Goal: Task Accomplishment & Management: Manage account settings

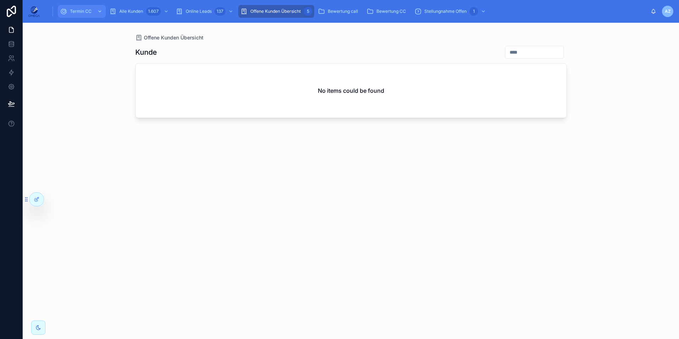
click at [87, 8] on div "Termin CC" at bounding box center [82, 11] width 44 height 11
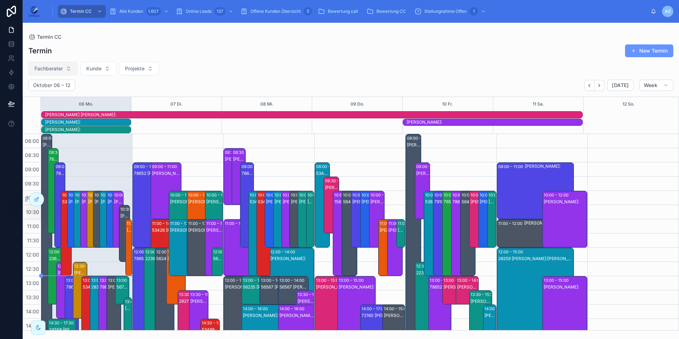
click at [65, 66] on button "Fachberater" at bounding box center [52, 68] width 49 height 13
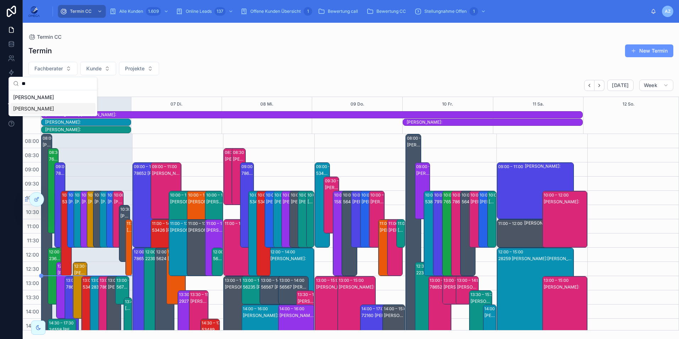
type input "**"
click at [50, 106] on div "[PERSON_NAME]" at bounding box center [52, 108] width 85 height 11
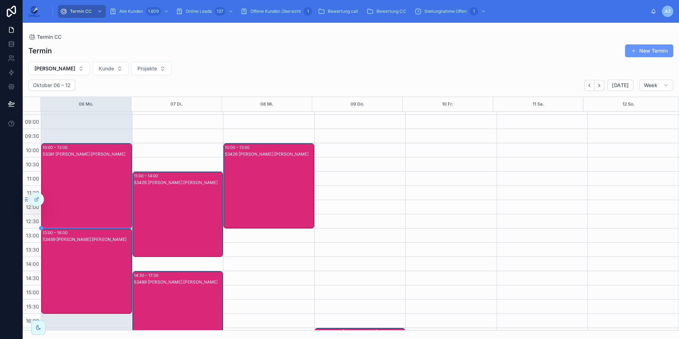
scroll to position [151, 0]
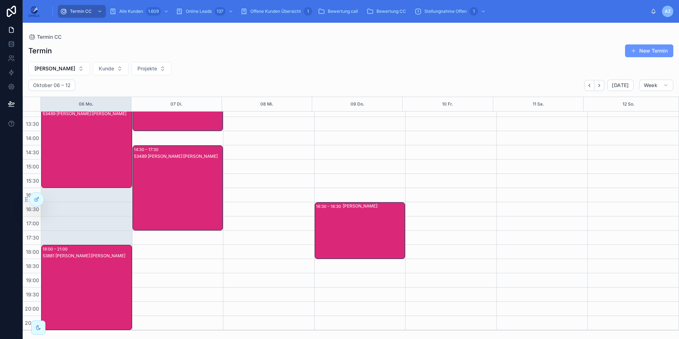
click at [98, 269] on div "53881 [PERSON_NAME]:[PERSON_NAME]" at bounding box center [87, 295] width 89 height 84
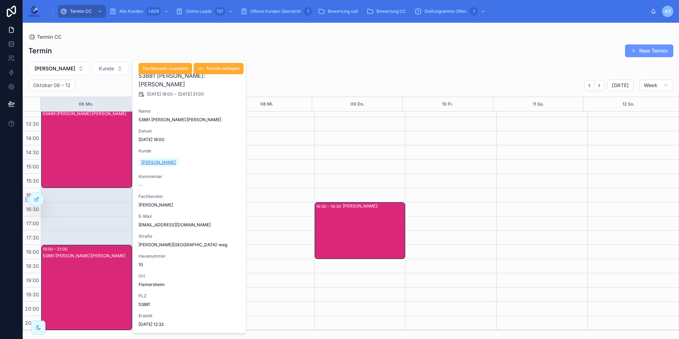
click at [164, 161] on span "[PERSON_NAME]" at bounding box center [158, 162] width 34 height 6
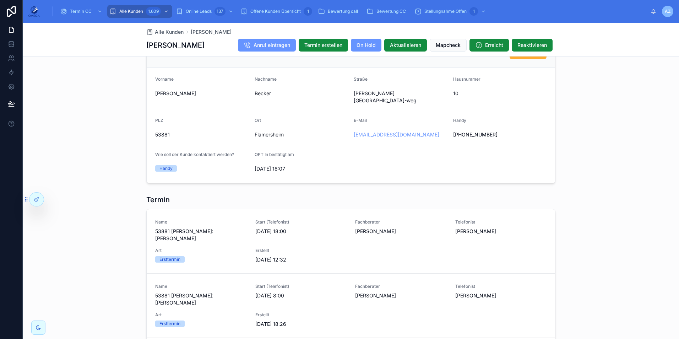
scroll to position [604, 0]
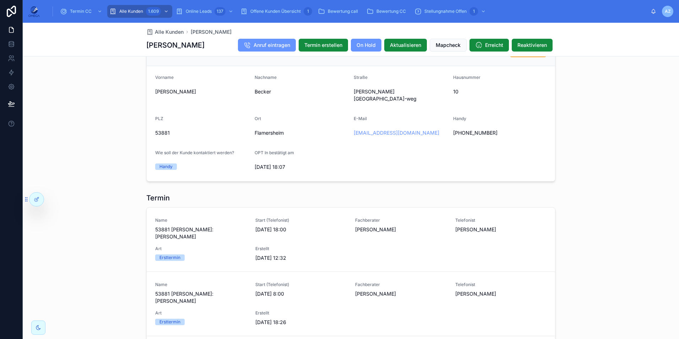
click at [472, 127] on div "[PHONE_NUMBER]" at bounding box center [500, 132] width 94 height 11
click at [472, 129] on span "[PHONE_NUMBER]" at bounding box center [500, 132] width 94 height 7
click at [460, 129] on span "[PHONE_NUMBER]" at bounding box center [500, 132] width 94 height 7
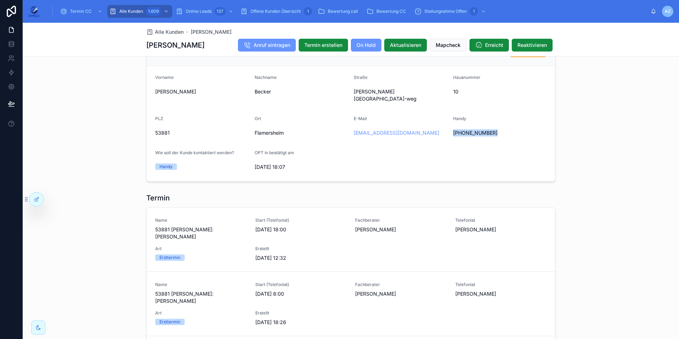
click at [460, 129] on span "[PHONE_NUMBER]" at bounding box center [500, 132] width 94 height 7
click at [632, 135] on div "Kundeninfo Bearbeiten Vorname [PERSON_NAME] [PERSON_NAME] Straße [PERSON_NAME][…" at bounding box center [351, 109] width 656 height 152
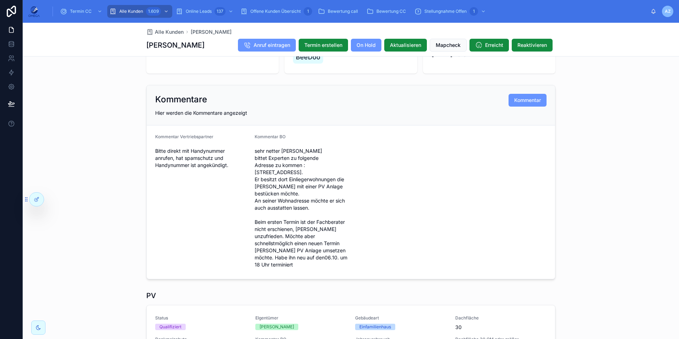
scroll to position [0, 0]
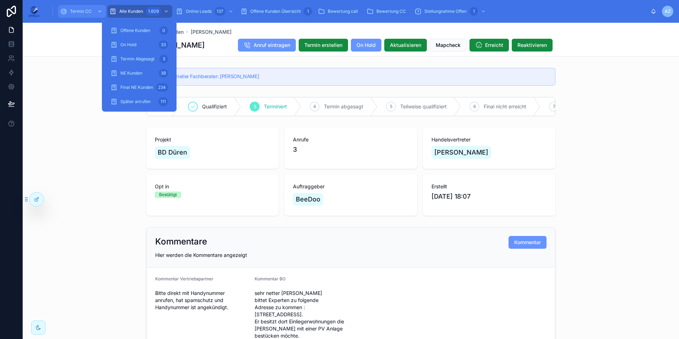
click at [92, 10] on div "Termin CC" at bounding box center [82, 11] width 44 height 11
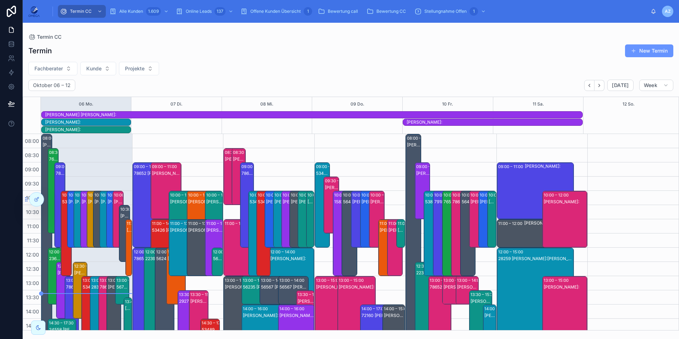
scroll to position [173, 0]
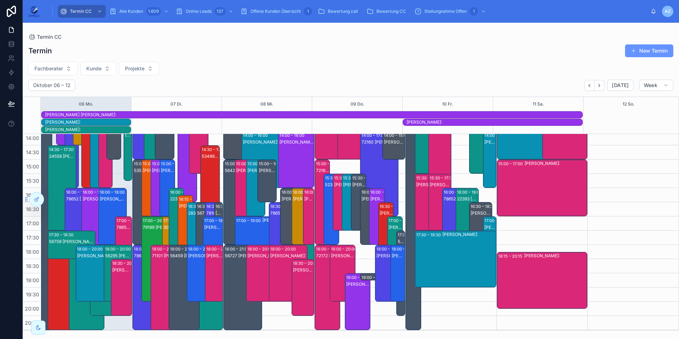
click at [51, 69] on span "Fachberater" at bounding box center [48, 68] width 28 height 7
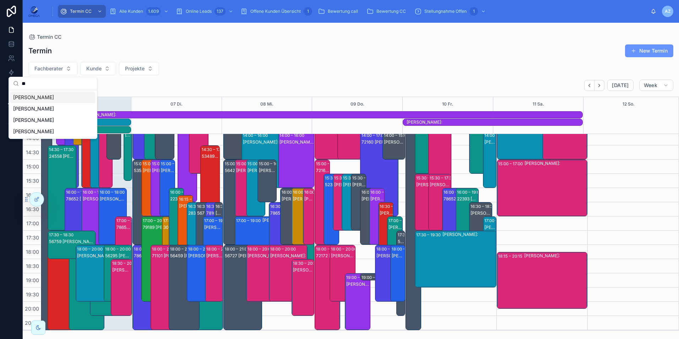
type input "**"
click at [53, 98] on div "[PERSON_NAME]" at bounding box center [52, 97] width 85 height 11
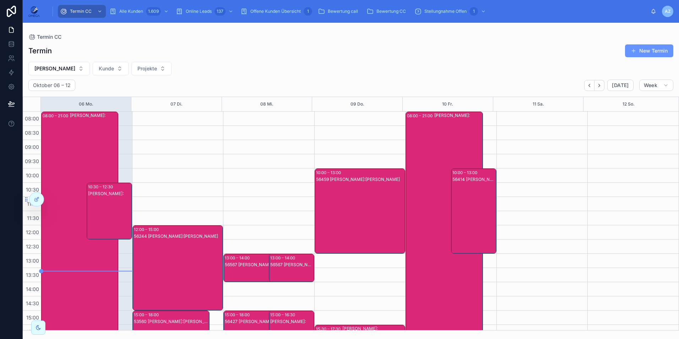
click at [465, 208] on div "56414 [PERSON_NAME]:[PERSON_NAME]" at bounding box center [474, 218] width 43 height 84
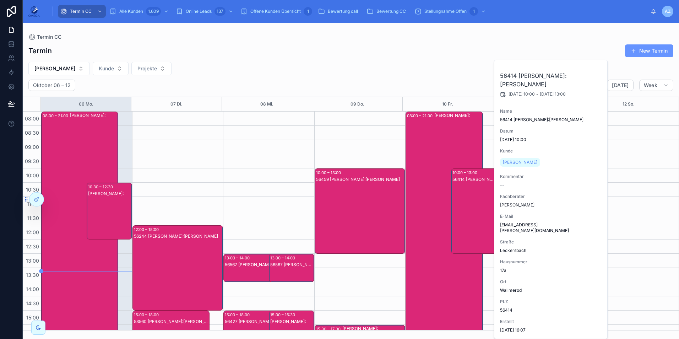
click at [465, 208] on div "56414 [PERSON_NAME]:[PERSON_NAME]" at bounding box center [474, 218] width 43 height 84
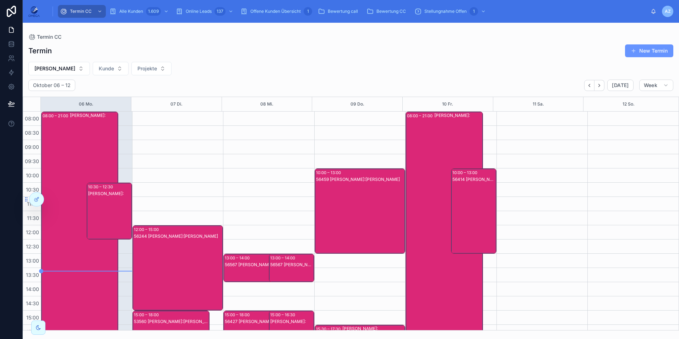
click at [426, 191] on div "08:00 – 21:00 [PERSON_NAME]:" at bounding box center [444, 296] width 76 height 369
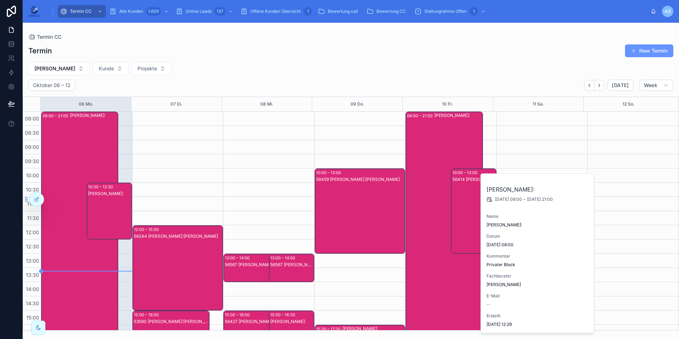
click at [426, 191] on div "08:00 – 21:00 [PERSON_NAME]:" at bounding box center [444, 296] width 76 height 369
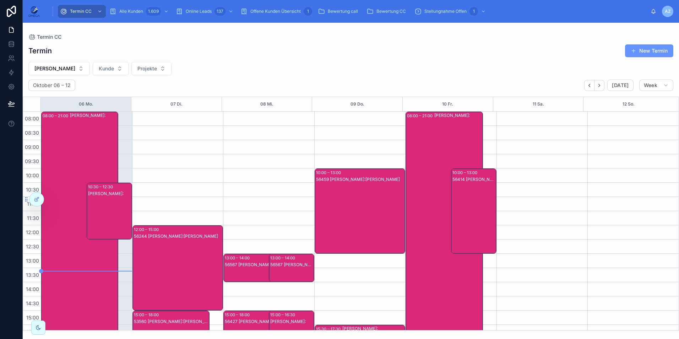
click at [467, 188] on div "56414 [PERSON_NAME]:[PERSON_NAME]" at bounding box center [474, 218] width 43 height 84
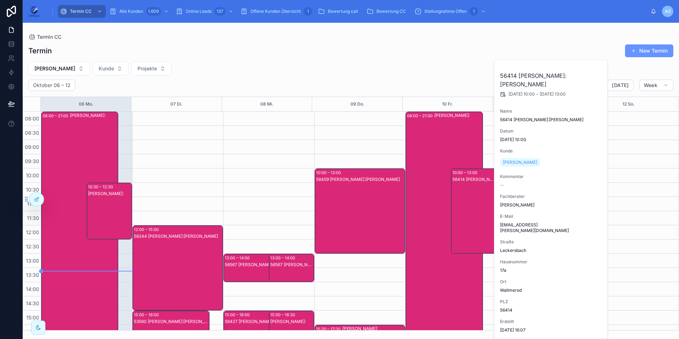
click at [417, 180] on div "08:00 – 21:00 [PERSON_NAME]:" at bounding box center [444, 296] width 76 height 369
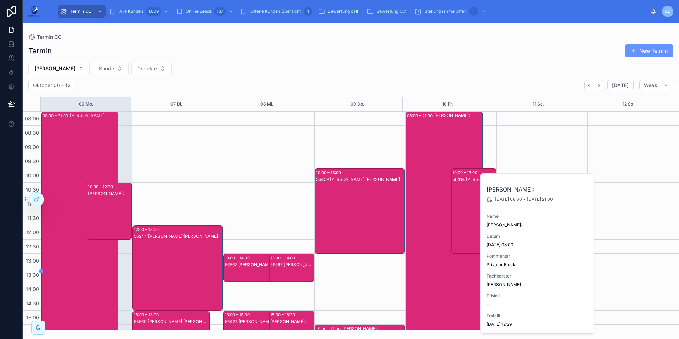
click at [417, 180] on div "08:00 – 21:00 [PERSON_NAME]:" at bounding box center [444, 296] width 76 height 369
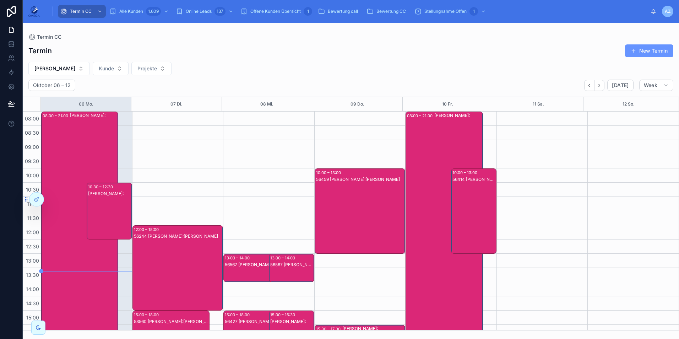
click at [477, 192] on div "56414 [PERSON_NAME]:[PERSON_NAME]" at bounding box center [474, 218] width 43 height 84
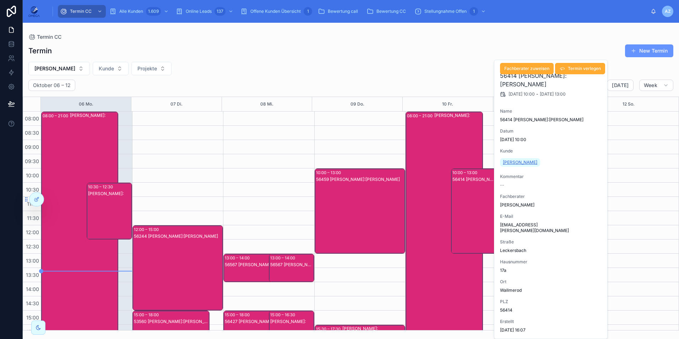
drag, startPoint x: 551, startPoint y: 162, endPoint x: 503, endPoint y: 160, distance: 47.3
click at [503, 160] on div "[PERSON_NAME]" at bounding box center [551, 162] width 102 height 11
copy span "[PERSON_NAME]"
click at [425, 197] on div "08:00 – 21:00 [PERSON_NAME]:" at bounding box center [444, 296] width 76 height 369
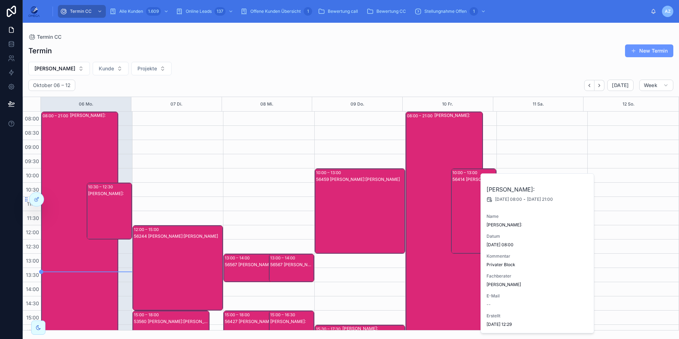
click at [111, 207] on div "[PERSON_NAME]:" at bounding box center [109, 217] width 43 height 55
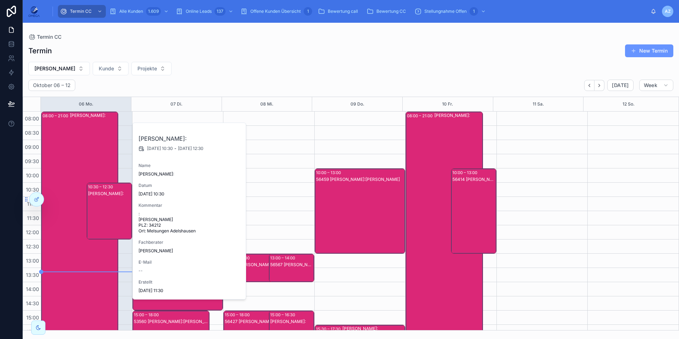
click at [111, 207] on div "[PERSON_NAME]:" at bounding box center [109, 217] width 43 height 55
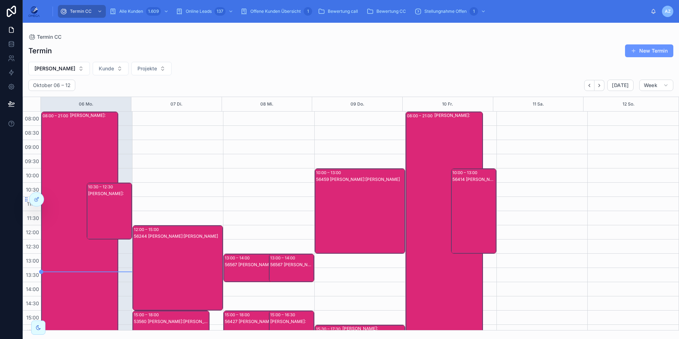
scroll to position [151, 0]
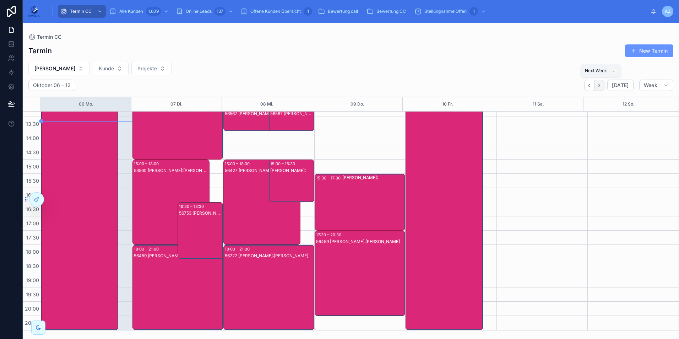
click at [598, 88] on icon "Next" at bounding box center [599, 85] width 5 height 5
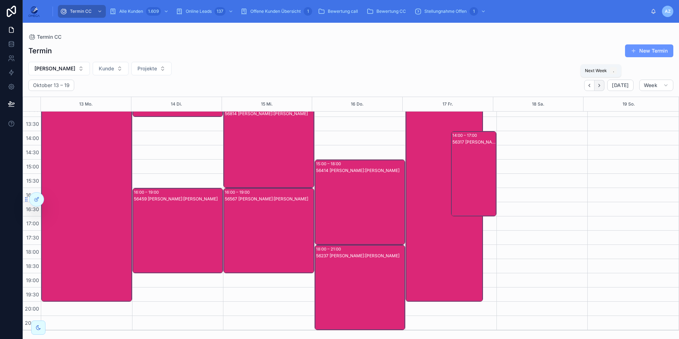
click at [600, 88] on icon "Next" at bounding box center [599, 85] width 5 height 5
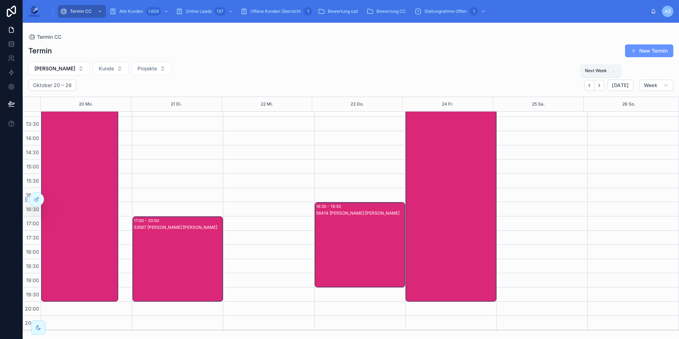
click at [600, 88] on icon "Next" at bounding box center [599, 85] width 5 height 5
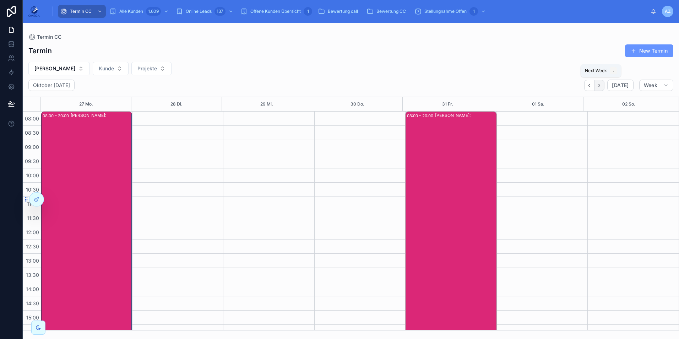
click at [597, 85] on button "Next" at bounding box center [600, 85] width 10 height 11
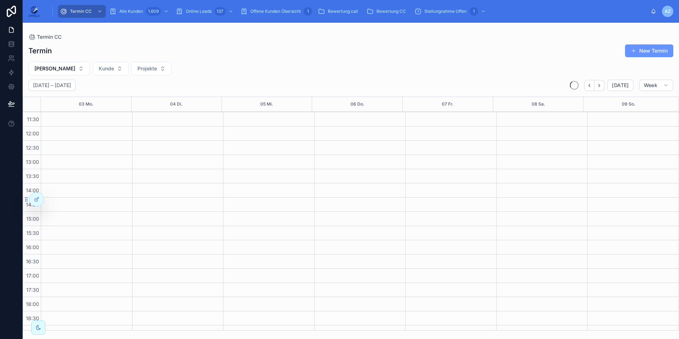
scroll to position [151, 0]
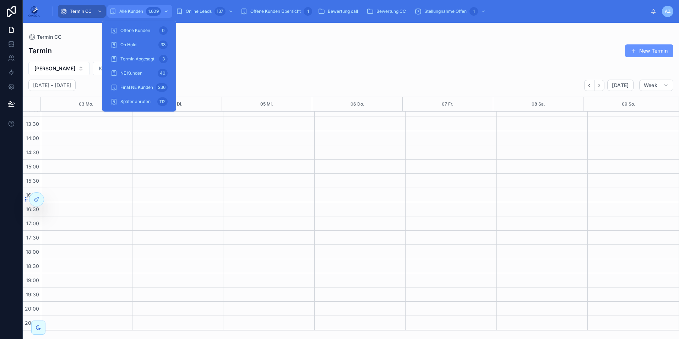
click at [162, 8] on div "1.609" at bounding box center [158, 11] width 24 height 11
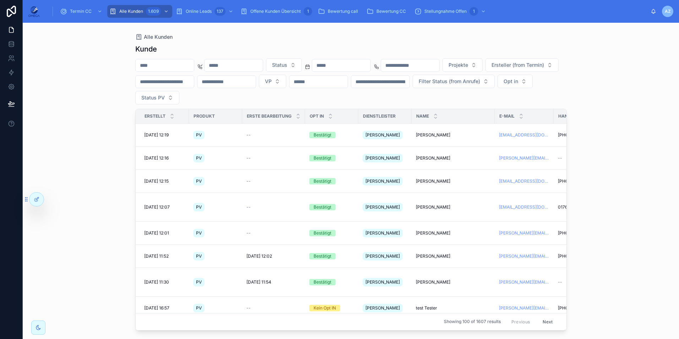
click at [194, 63] on input "text" at bounding box center [165, 65] width 58 height 10
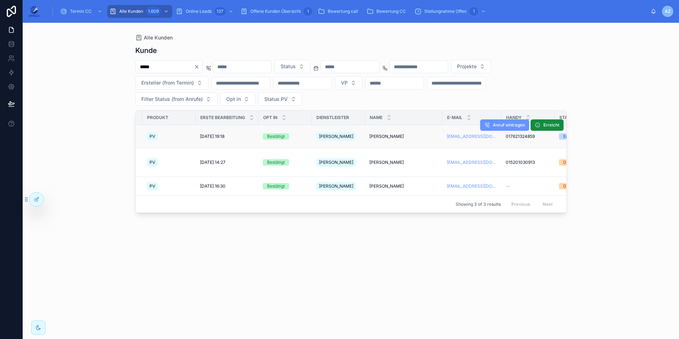
scroll to position [0, 47]
type input "*****"
click at [382, 136] on span "[PERSON_NAME]" at bounding box center [386, 137] width 34 height 6
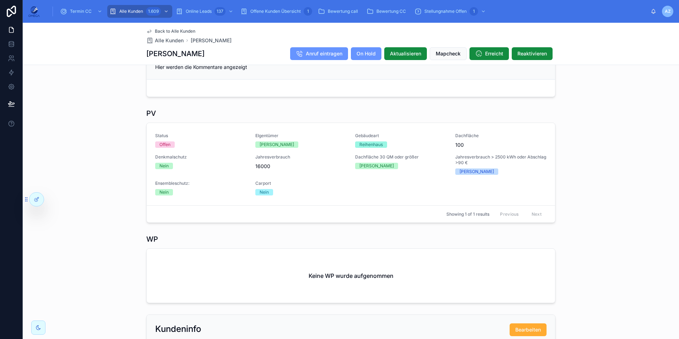
scroll to position [196, 0]
click at [532, 172] on button "Bearbeiten" at bounding box center [537, 165] width 31 height 11
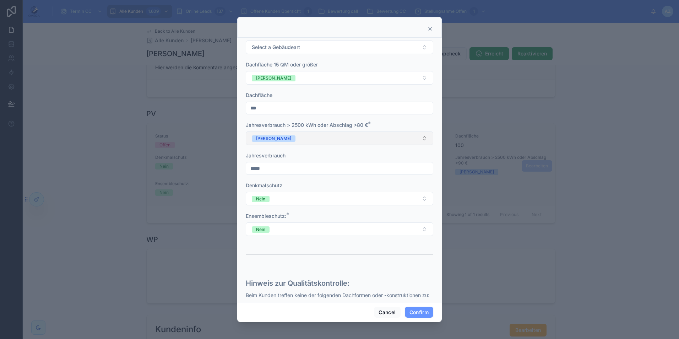
scroll to position [0, 0]
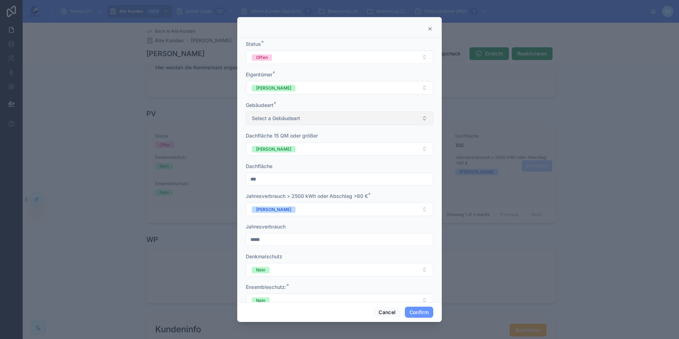
click at [312, 121] on button "Select a Gebäudeart" at bounding box center [340, 118] width 188 height 13
click at [331, 102] on div "Gebäudeart *" at bounding box center [340, 105] width 188 height 7
click at [430, 29] on icon at bounding box center [430, 28] width 3 height 3
